Goal: Information Seeking & Learning: Learn about a topic

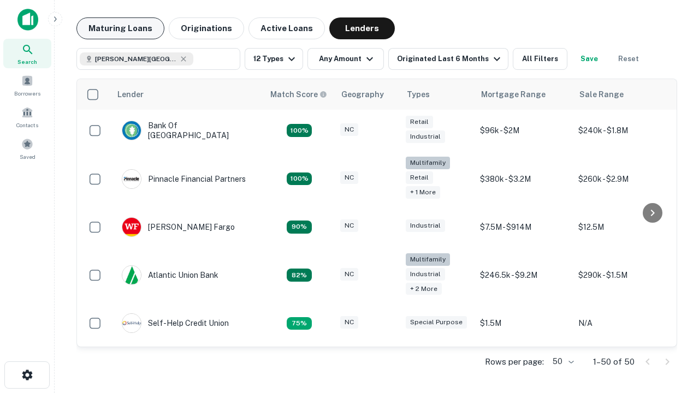
click at [120, 28] on button "Maturing Loans" at bounding box center [120, 28] width 88 height 22
